Goal: Use online tool/utility: Utilize a website feature to perform a specific function

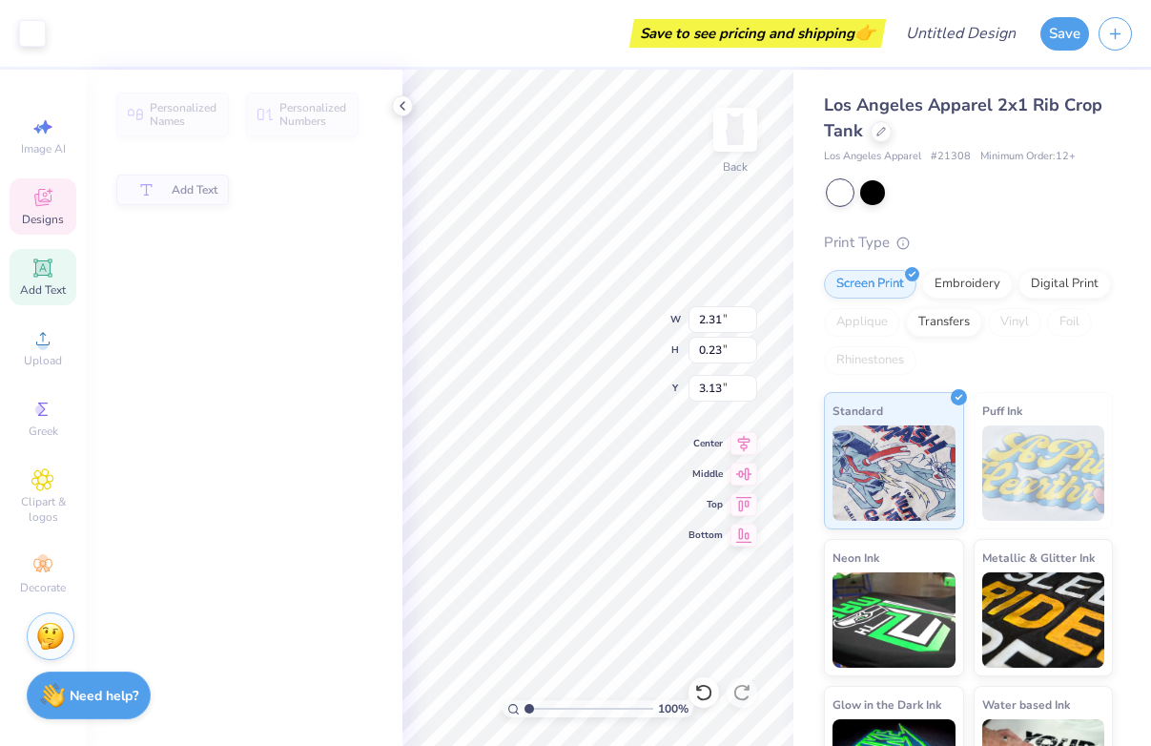
type input "2.31"
type input "0.23"
type input "3.13"
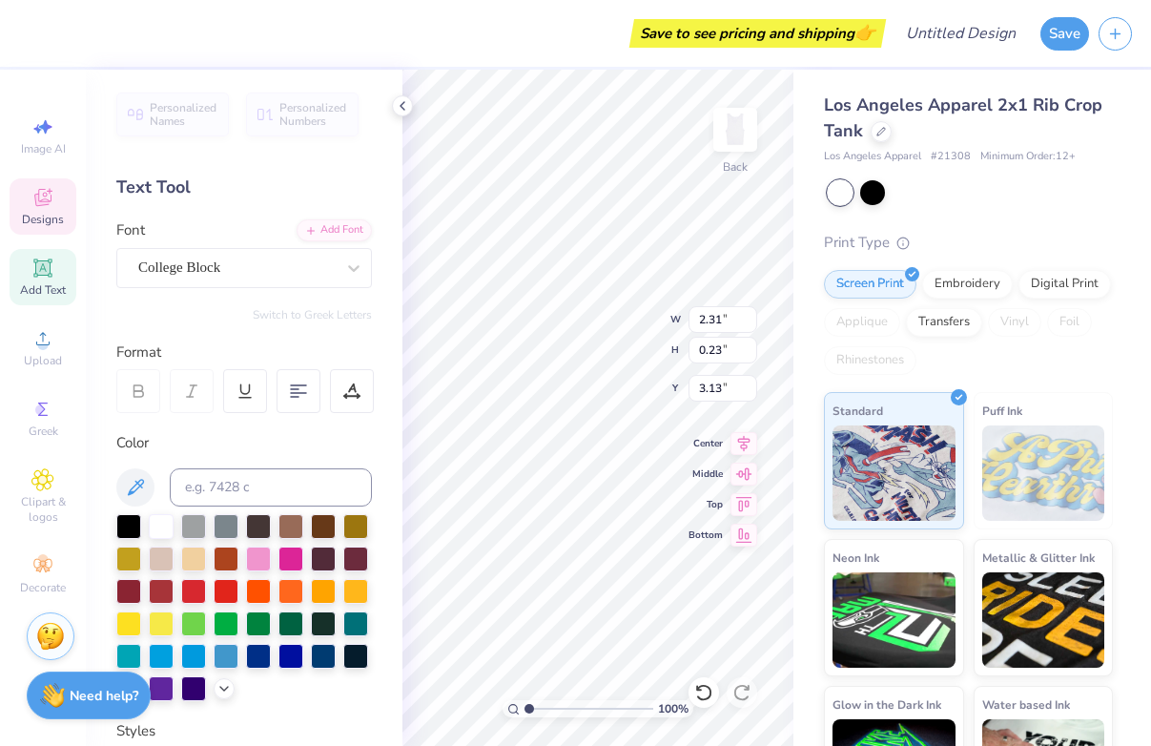
type textarea "B"
type textarea "1"
type textarea "1873"
type input "1.24"
click at [218, 591] on div at bounding box center [226, 589] width 25 height 25
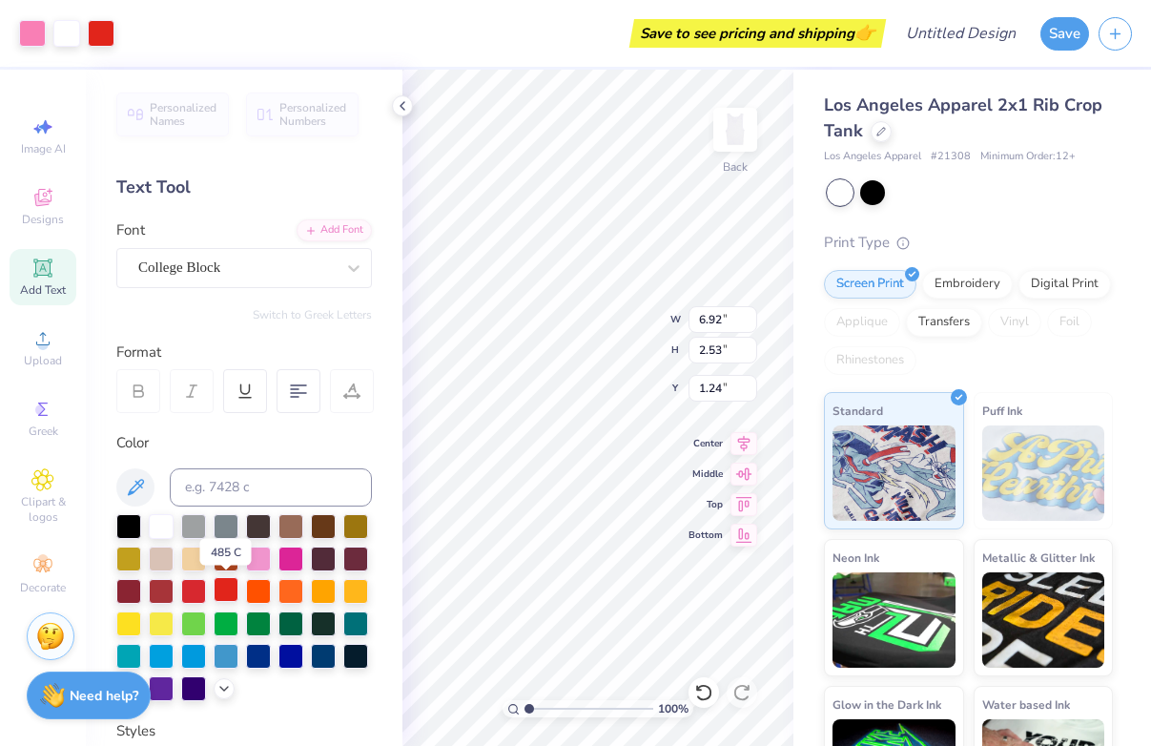
click at [215, 596] on div at bounding box center [226, 589] width 25 height 25
click at [220, 594] on div at bounding box center [226, 589] width 25 height 25
click at [198, 596] on div at bounding box center [193, 589] width 25 height 25
click at [227, 591] on div at bounding box center [226, 589] width 25 height 25
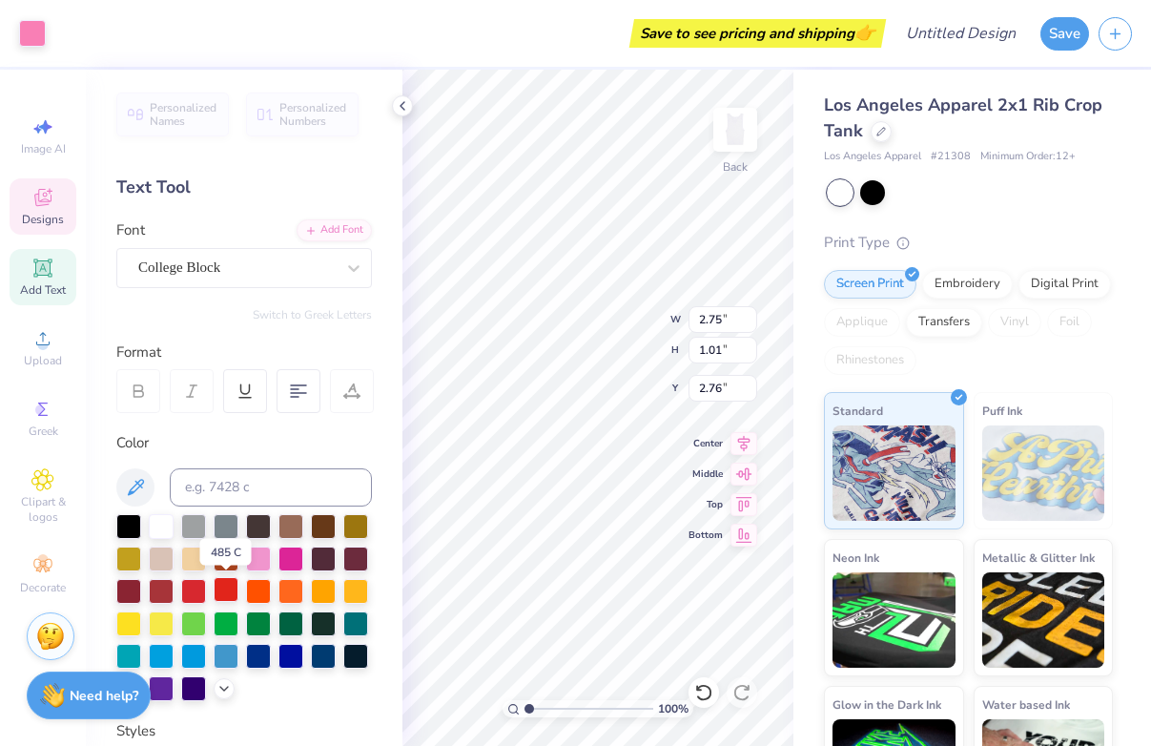
click at [227, 591] on div at bounding box center [226, 589] width 25 height 25
click at [200, 587] on div at bounding box center [193, 589] width 25 height 25
click at [232, 585] on div at bounding box center [226, 589] width 25 height 25
type input "2.85"
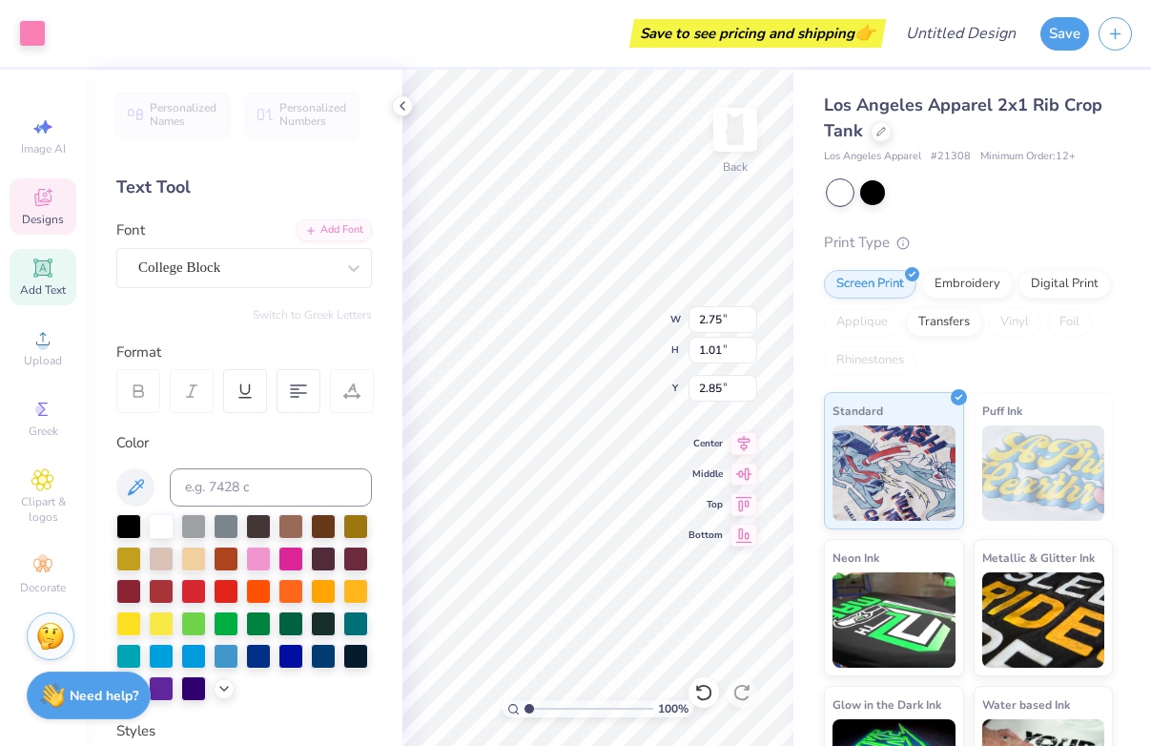
type input "6.92"
type input "1.89"
type input "1.24"
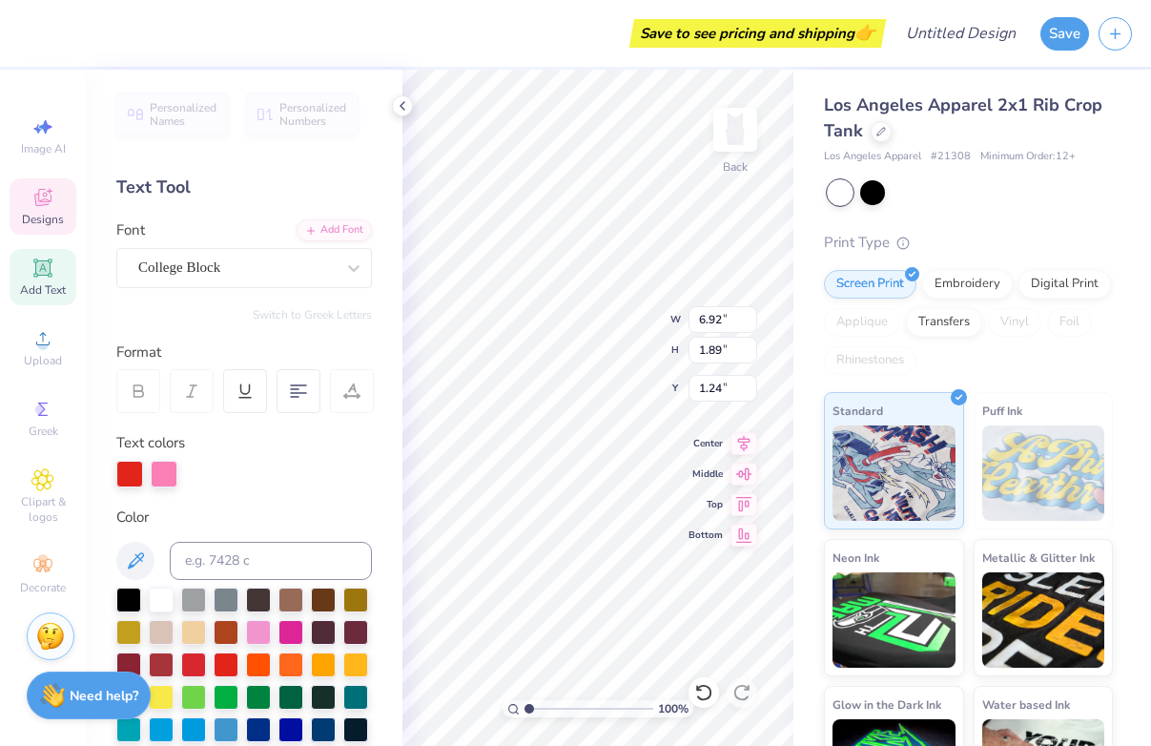
type input "0.51"
type input "0.23"
type input "3.13"
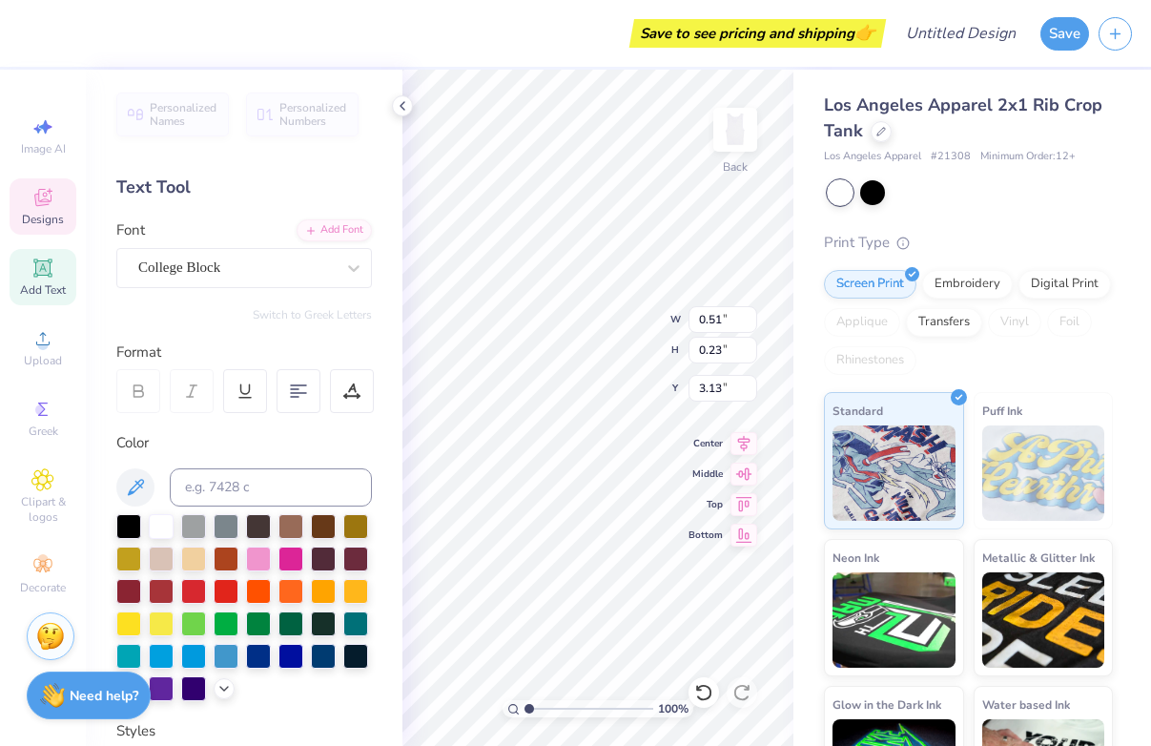
type input "0.50"
type input "0.22"
type input "6.92"
type input "1.89"
type input "1.24"
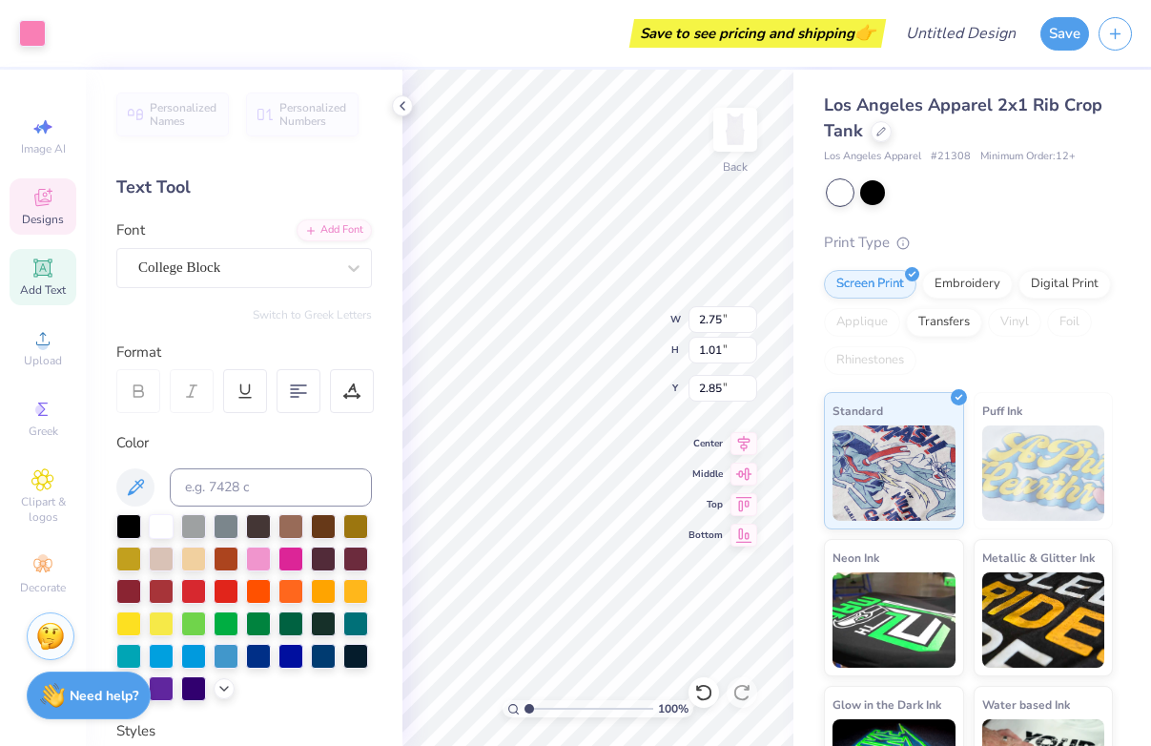
type input "2.46"
type input "0.91"
type input "2.90"
click at [199, 597] on div at bounding box center [193, 589] width 25 height 25
click at [220, 589] on div at bounding box center [226, 589] width 25 height 25
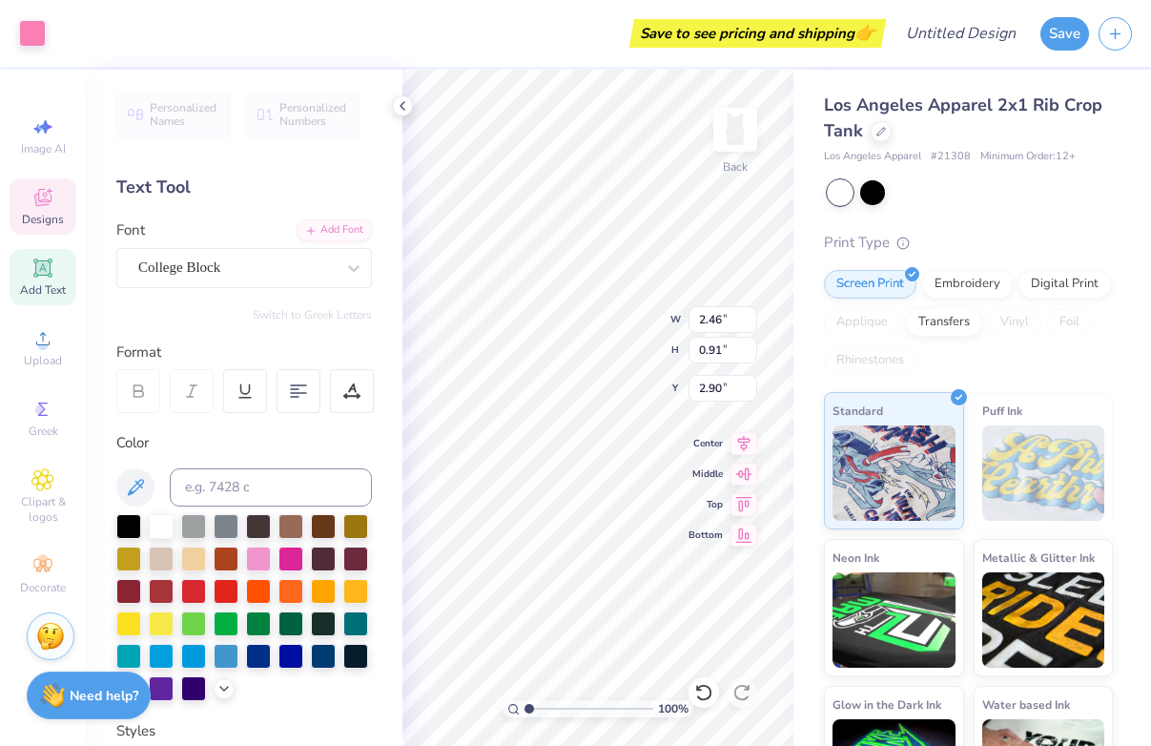
click at [163, 535] on div at bounding box center [161, 526] width 25 height 25
click at [232, 582] on div at bounding box center [226, 589] width 25 height 25
click at [152, 529] on div at bounding box center [161, 524] width 25 height 25
click at [218, 588] on div at bounding box center [226, 589] width 25 height 25
click at [158, 520] on div at bounding box center [161, 524] width 25 height 25
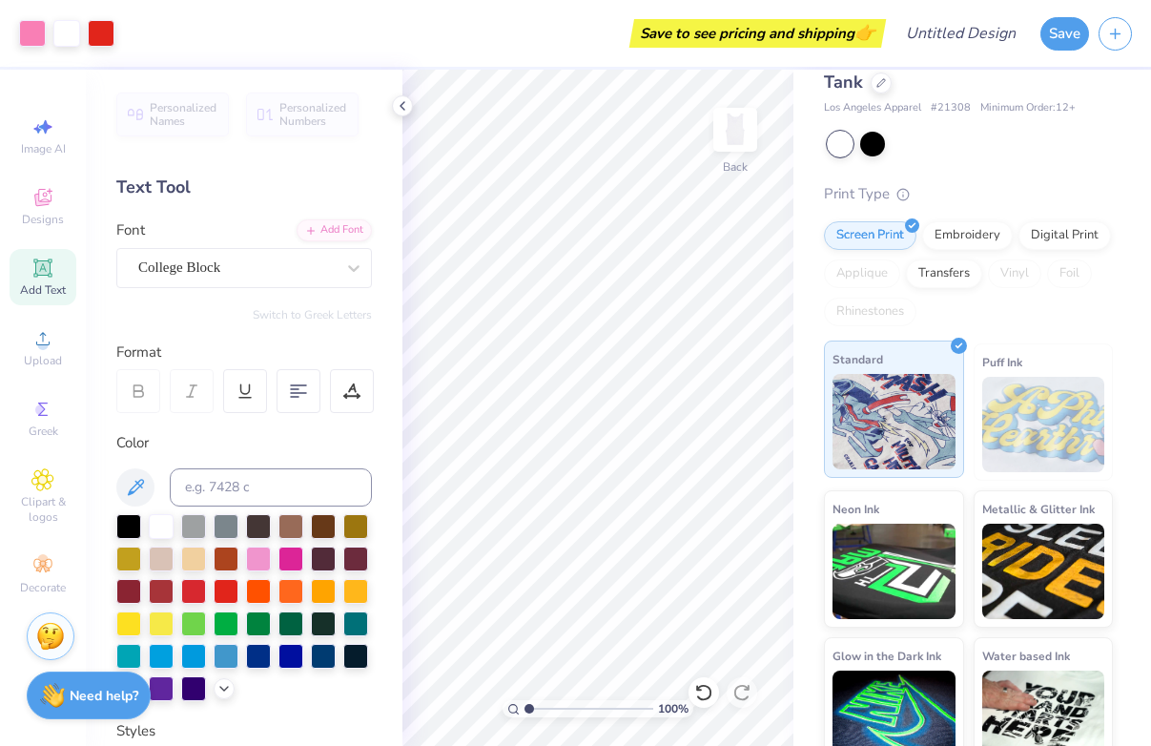
scroll to position [77, 0]
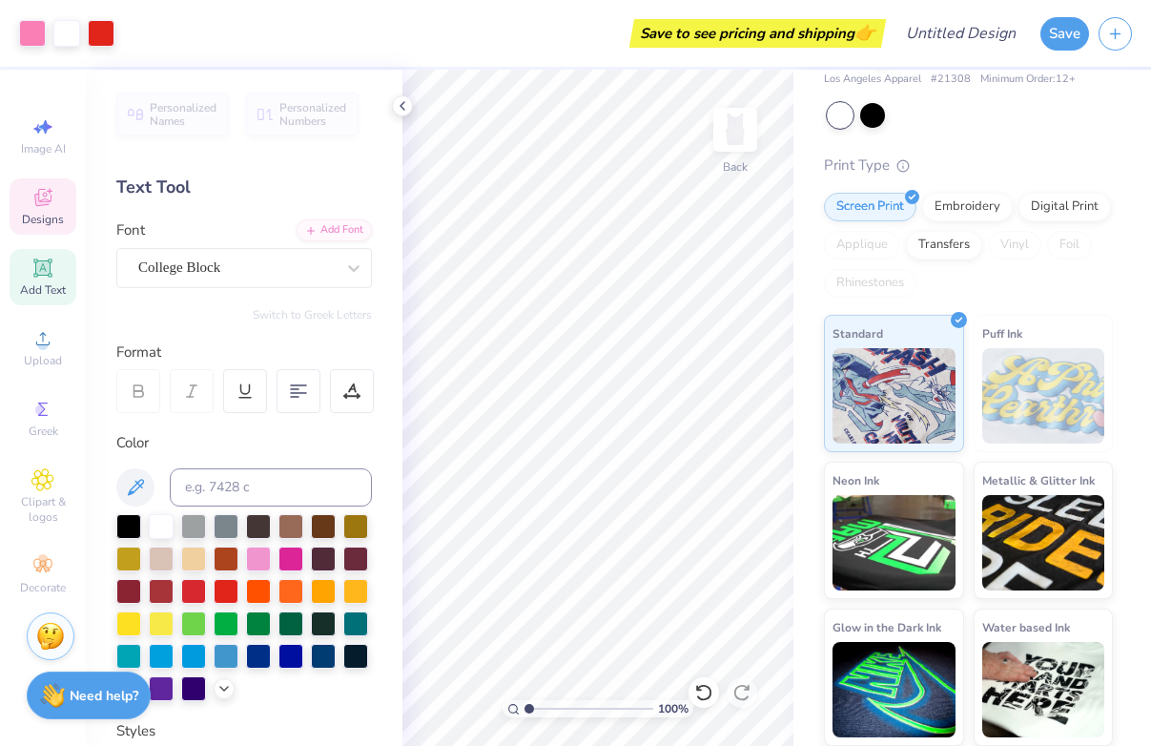
click at [38, 212] on span "Designs" at bounding box center [43, 219] width 42 height 15
